Goal: Complete application form

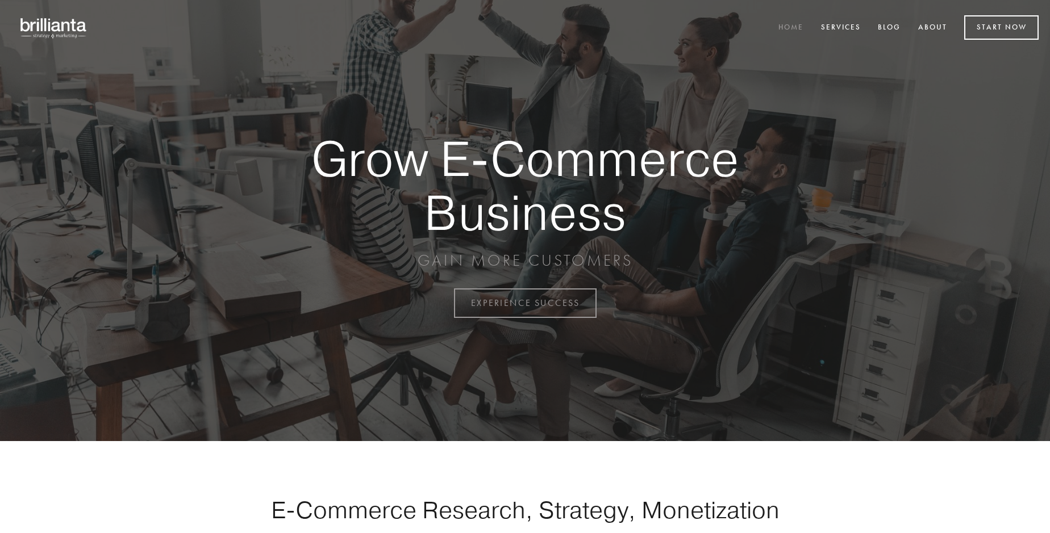
scroll to position [2978, 0]
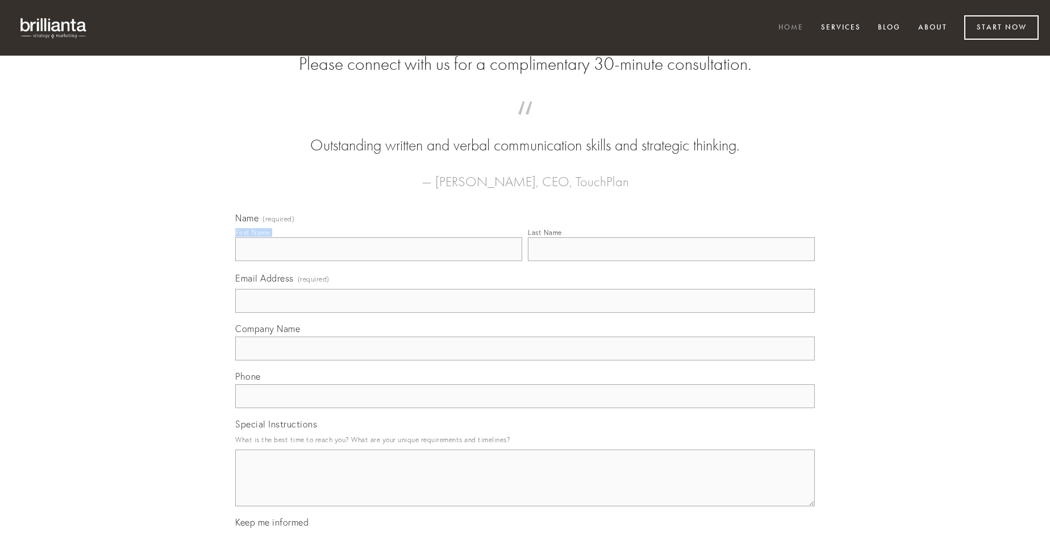
type input "[PERSON_NAME]"
click at [671, 261] on input "Last Name" at bounding box center [671, 249] width 287 height 24
type input "[PERSON_NAME]"
click at [525, 313] on input "Email Address (required)" at bounding box center [524, 301] width 579 height 24
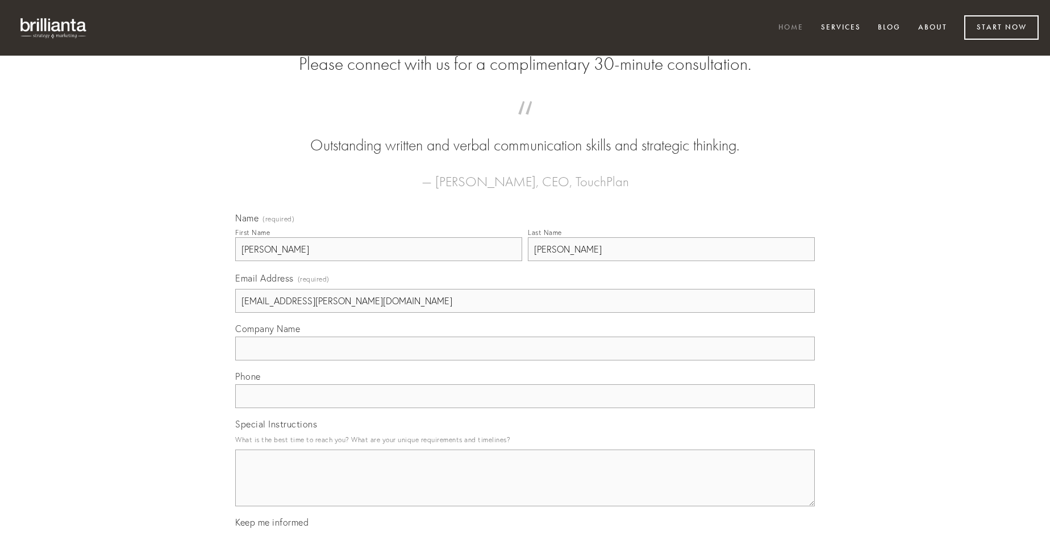
type input "[EMAIL_ADDRESS][PERSON_NAME][DOMAIN_NAME]"
click at [525, 361] on input "Company Name" at bounding box center [524, 349] width 579 height 24
type input "desino"
click at [525, 408] on input "text" at bounding box center [524, 397] width 579 height 24
click at [525, 489] on textarea "Special Instructions" at bounding box center [524, 478] width 579 height 57
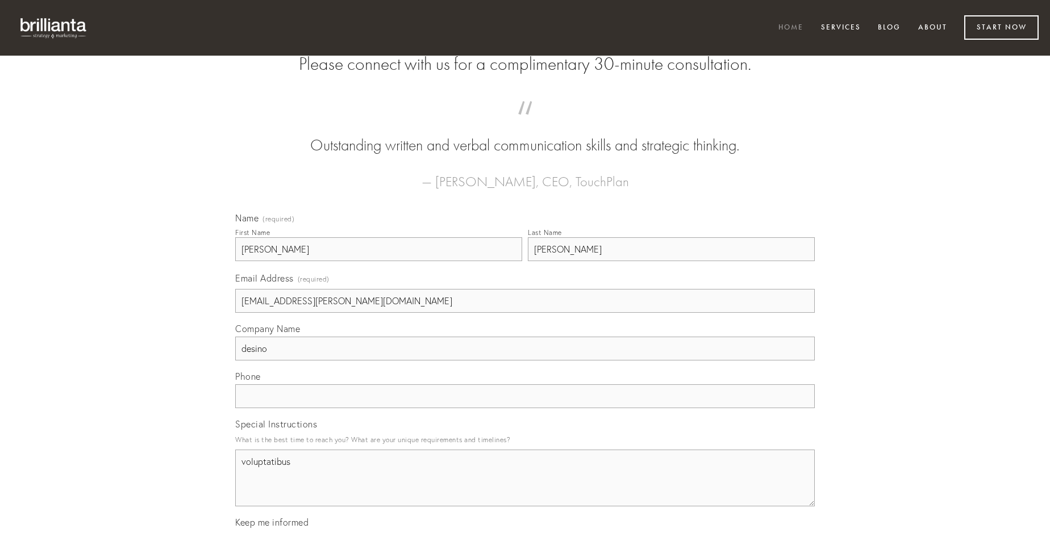
type textarea "voluptatibus"
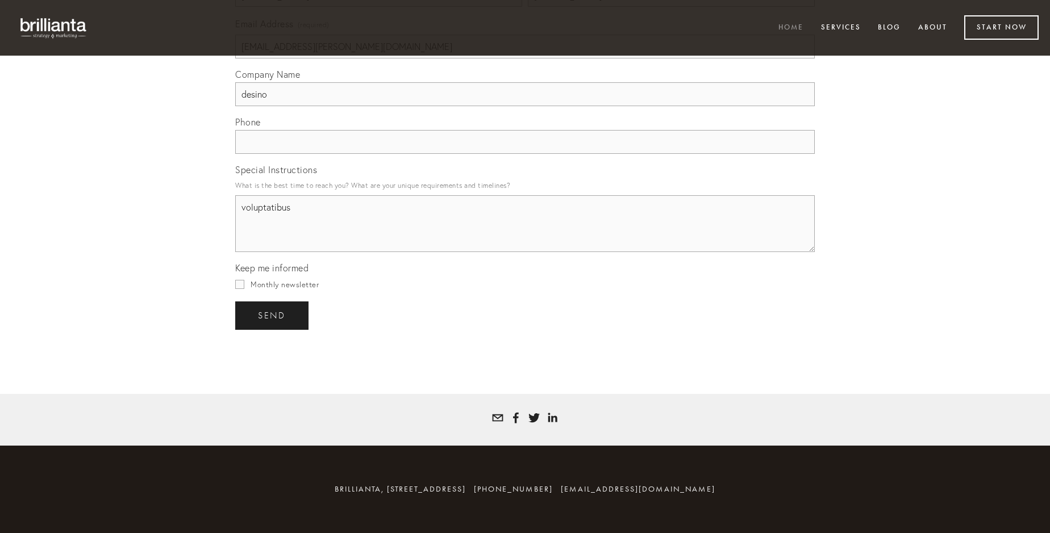
click at [273, 315] on span "send" at bounding box center [272, 316] width 28 height 10
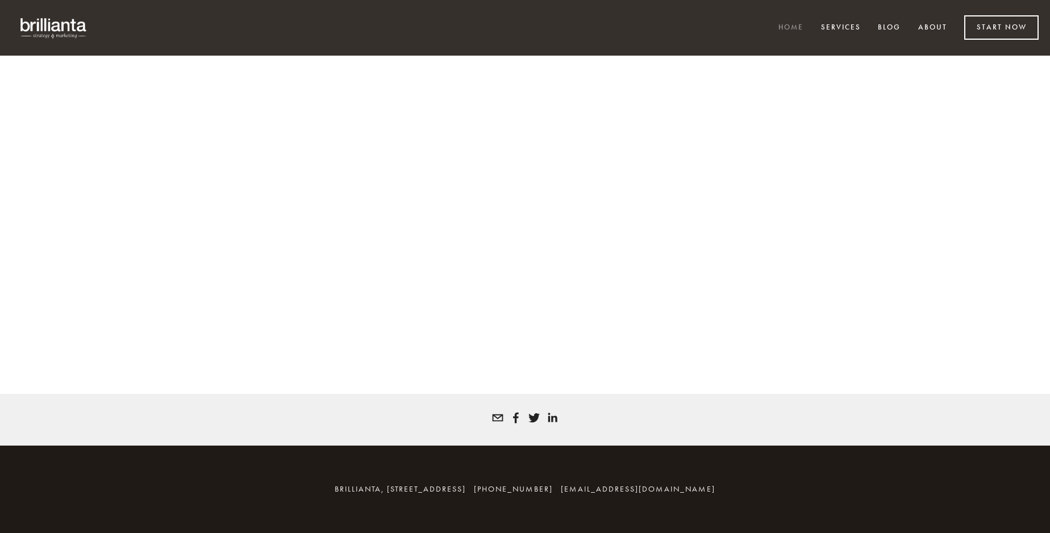
scroll to position [2963, 0]
